Goal: Use online tool/utility: Utilize a website feature to perform a specific function

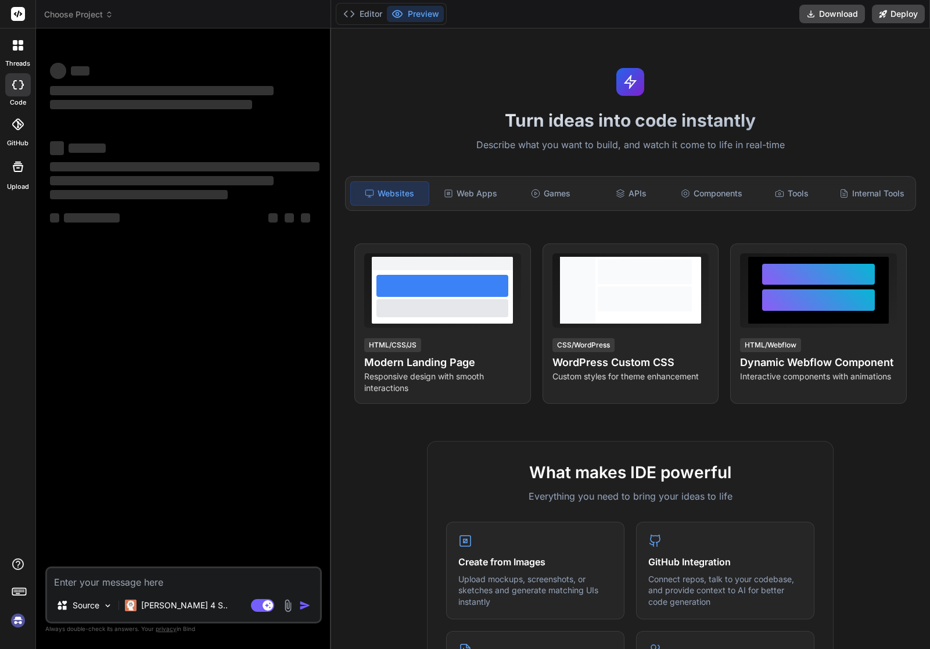
type textarea "x"
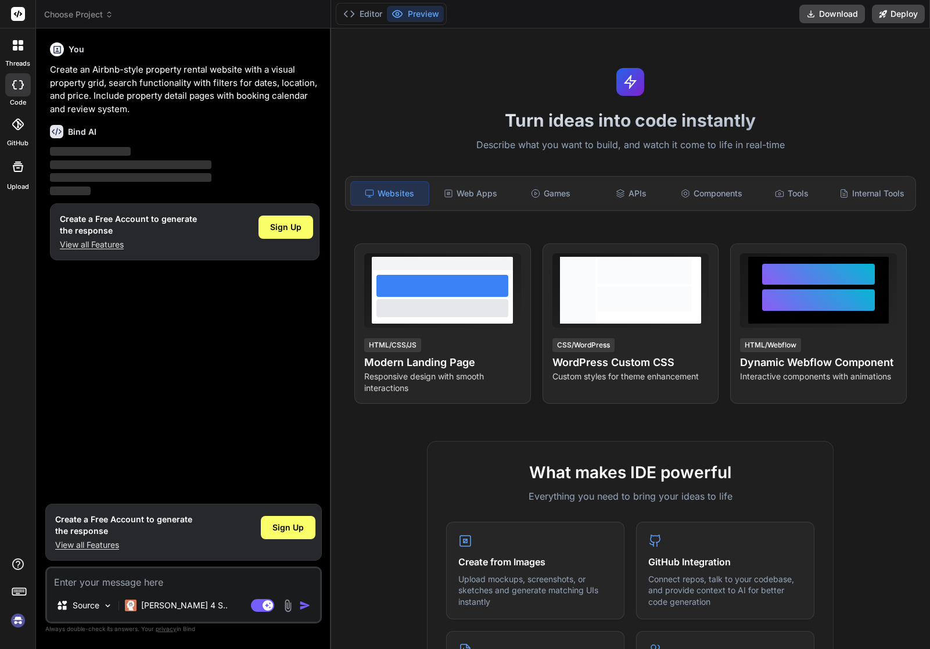
click at [418, 19] on button "Preview" at bounding box center [415, 14] width 57 height 16
click at [361, 15] on button "Editor" at bounding box center [363, 14] width 48 height 16
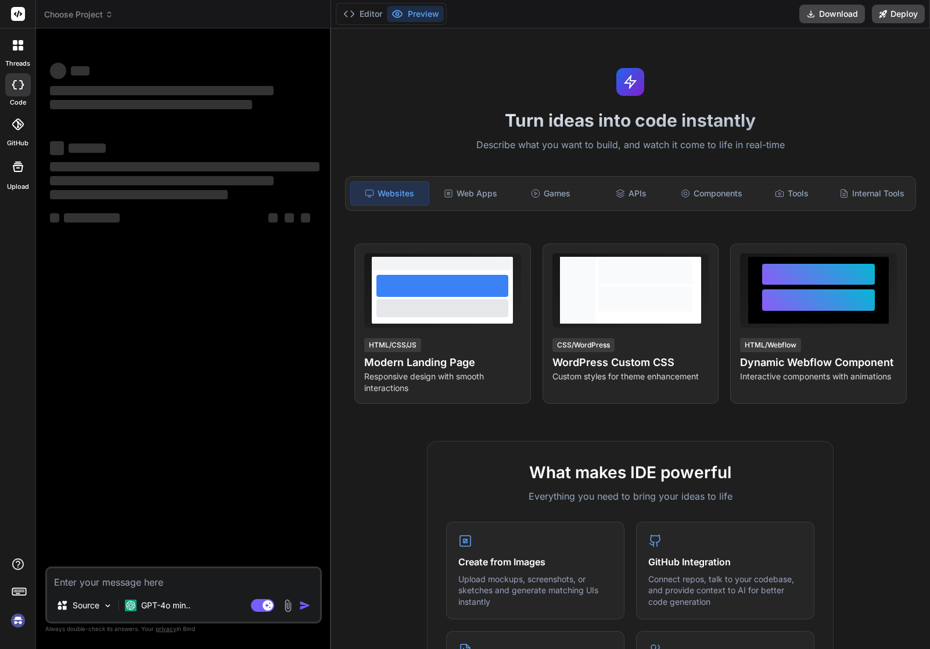
type textarea "x"
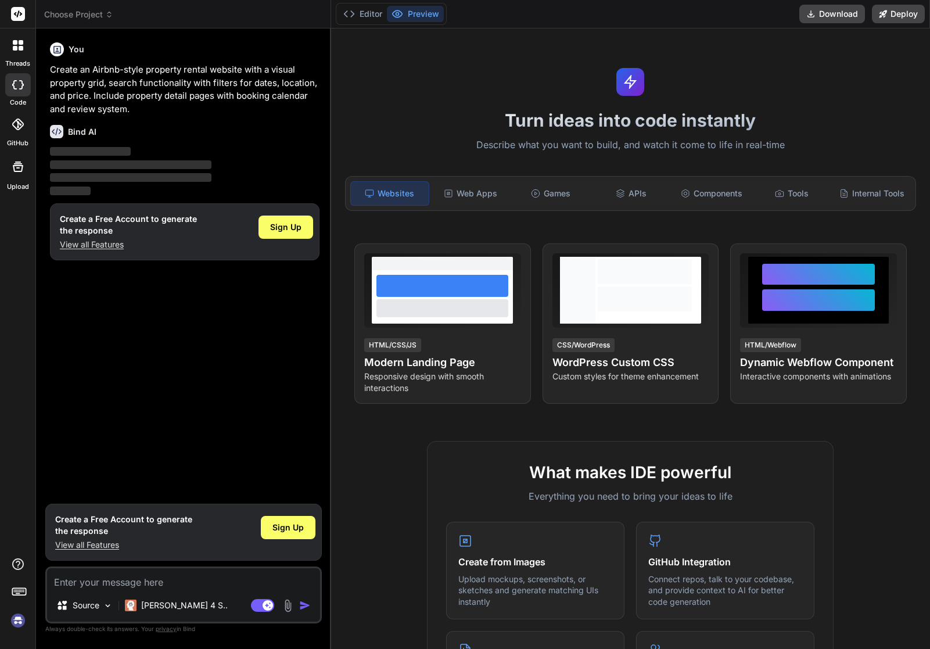
type textarea "x"
click at [489, 193] on div "Web Apps" at bounding box center [471, 193] width 78 height 24
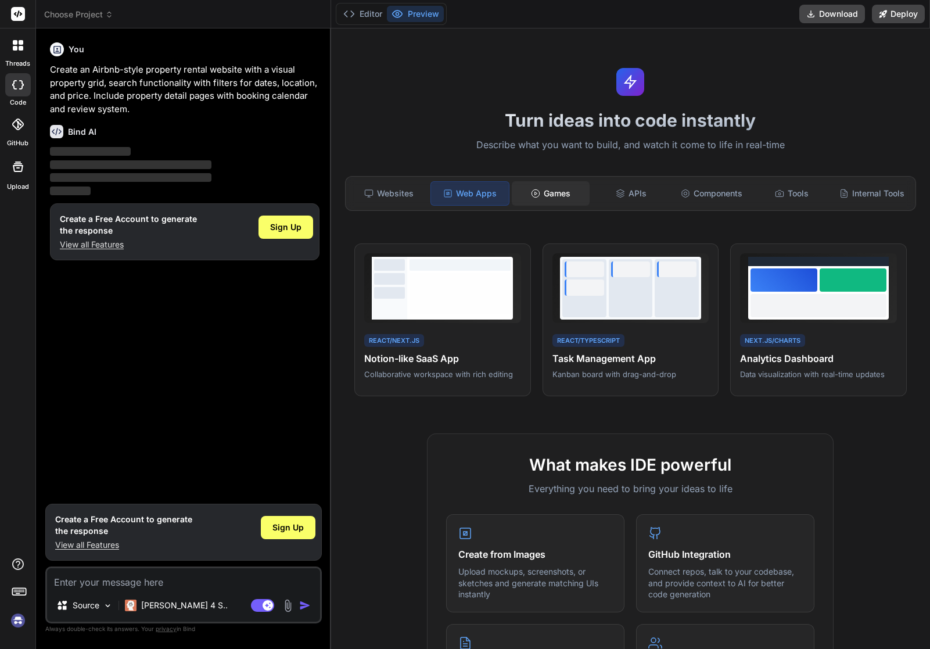
click at [568, 195] on div "Games" at bounding box center [551, 193] width 78 height 24
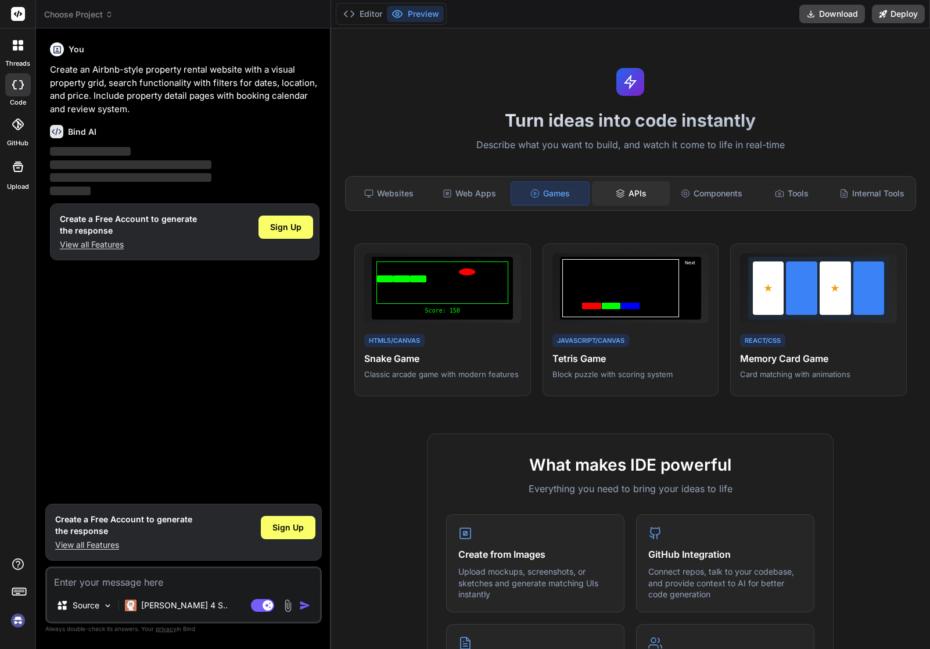
click at [629, 192] on div "APIs" at bounding box center [631, 193] width 78 height 24
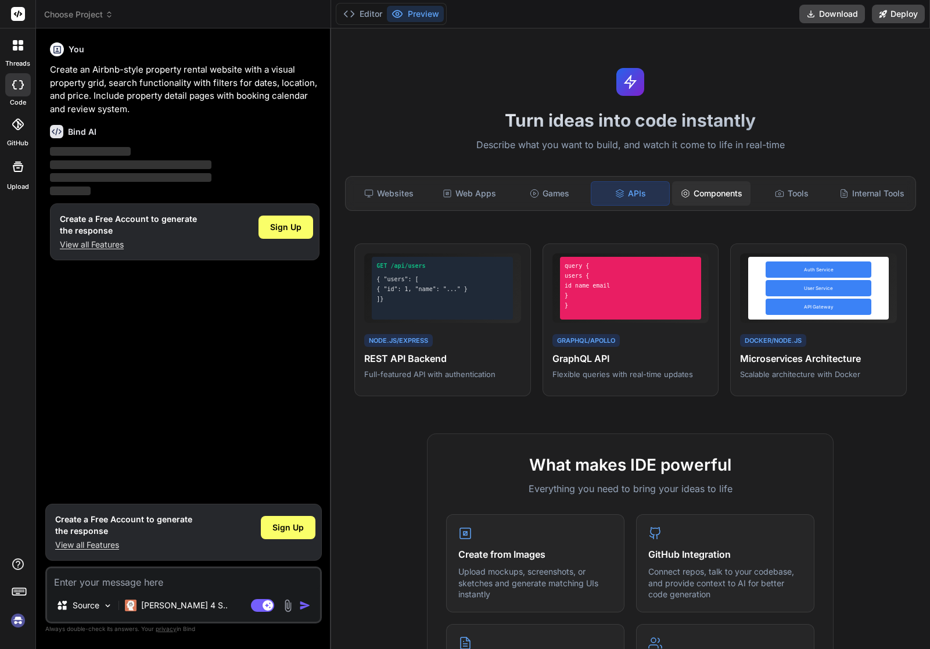
click at [702, 192] on div "Components" at bounding box center [711, 193] width 78 height 24
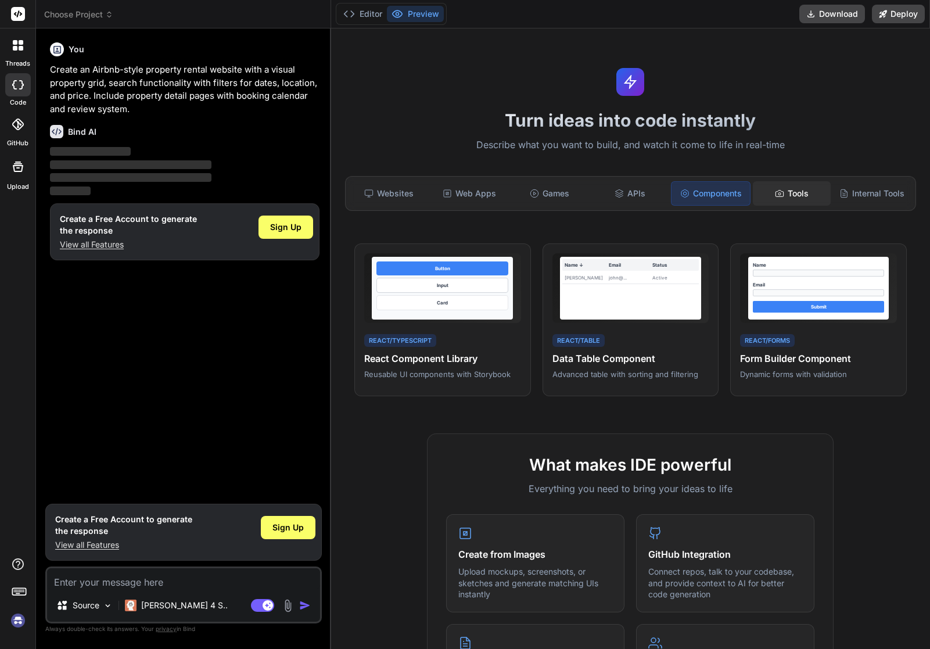
click at [788, 196] on div "Tools" at bounding box center [792, 193] width 78 height 24
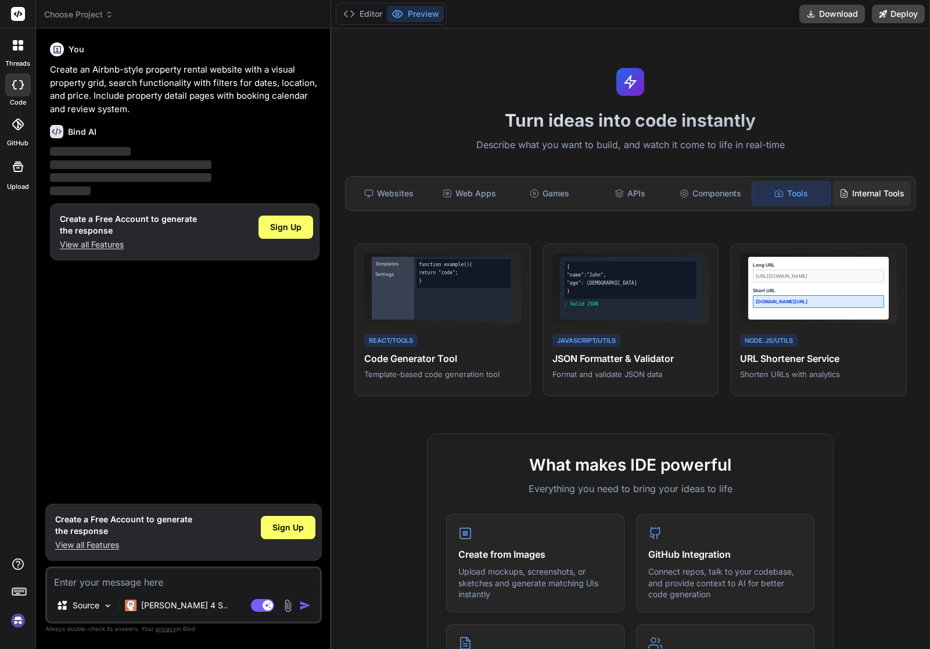
click at [857, 195] on div "Internal Tools" at bounding box center [872, 193] width 78 height 24
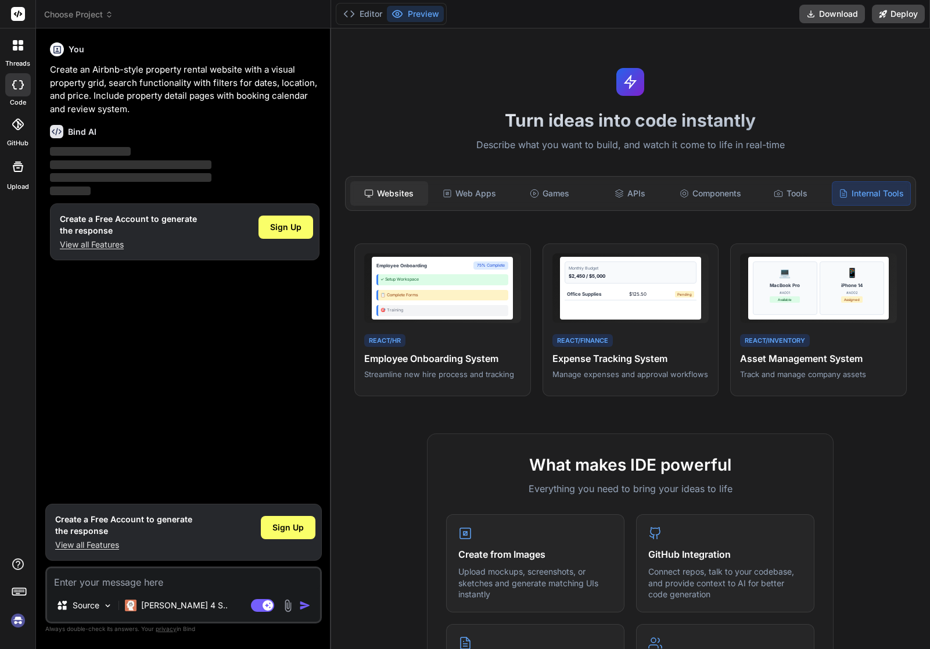
click at [390, 187] on div "Websites" at bounding box center [389, 193] width 78 height 24
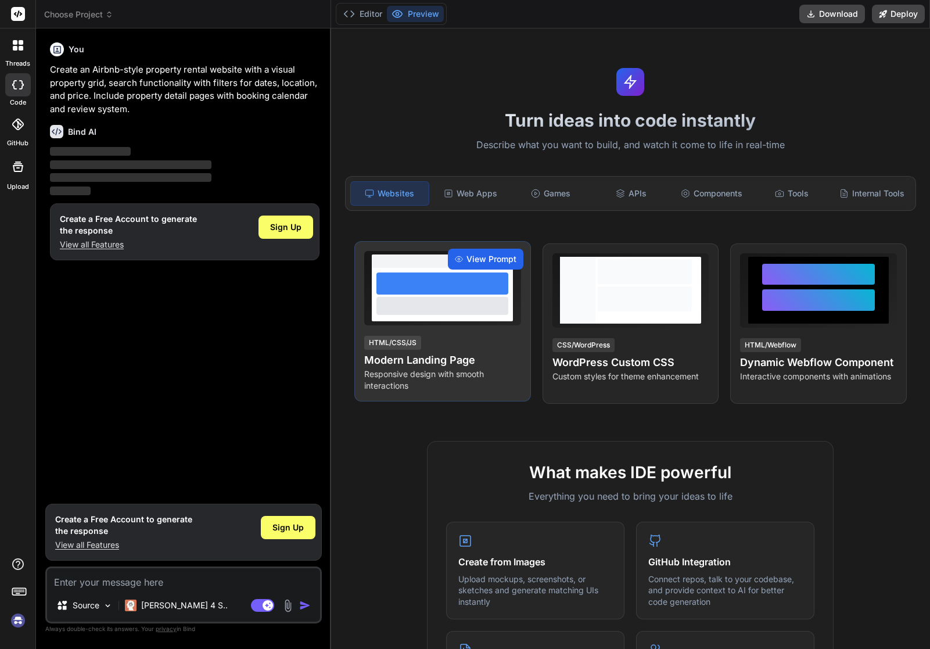
click at [472, 259] on span "View Prompt" at bounding box center [491, 259] width 50 height 12
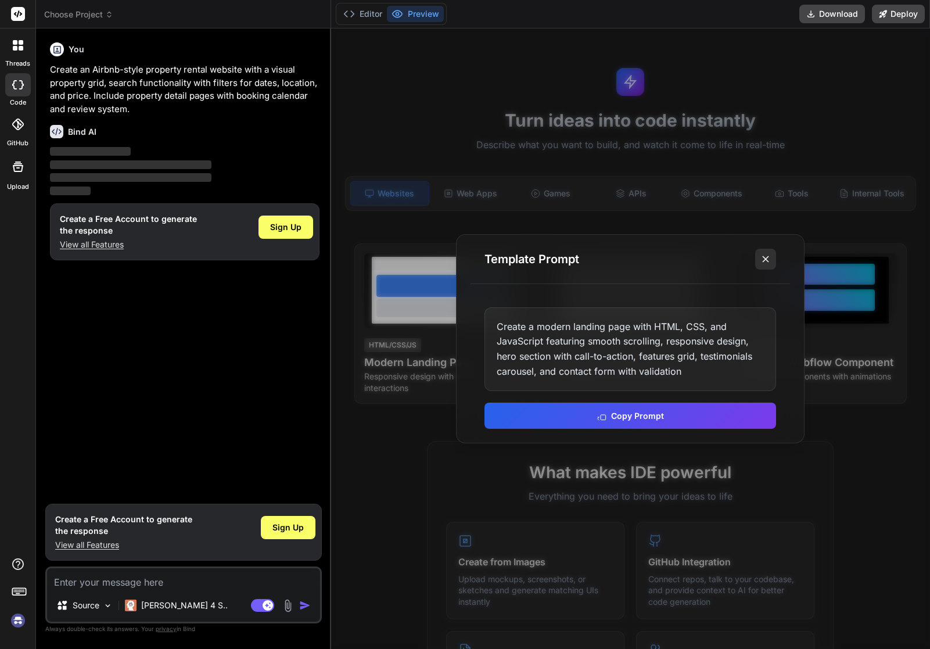
click at [767, 259] on line at bounding box center [766, 259] width 6 height 6
